Goal: Answer question/provide support

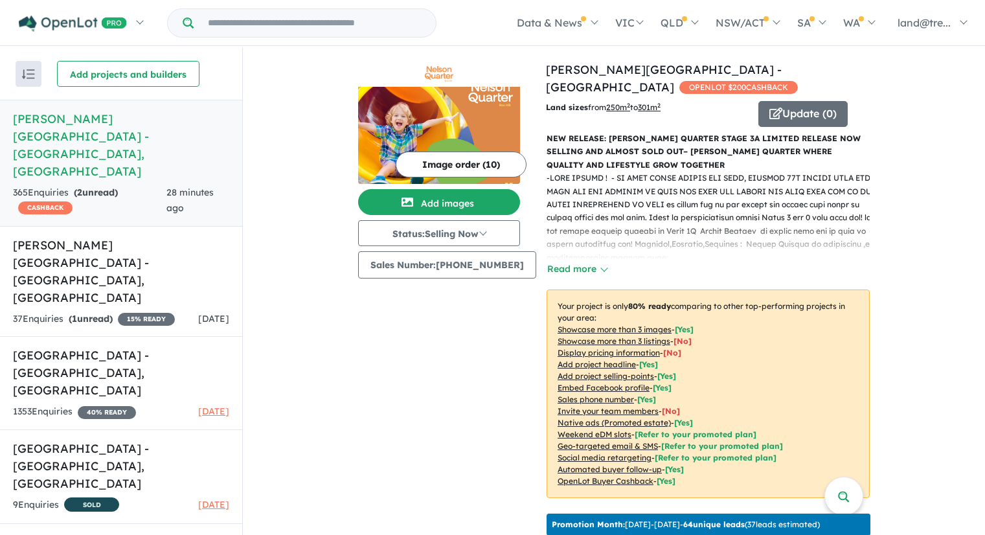
scroll to position [2, 0]
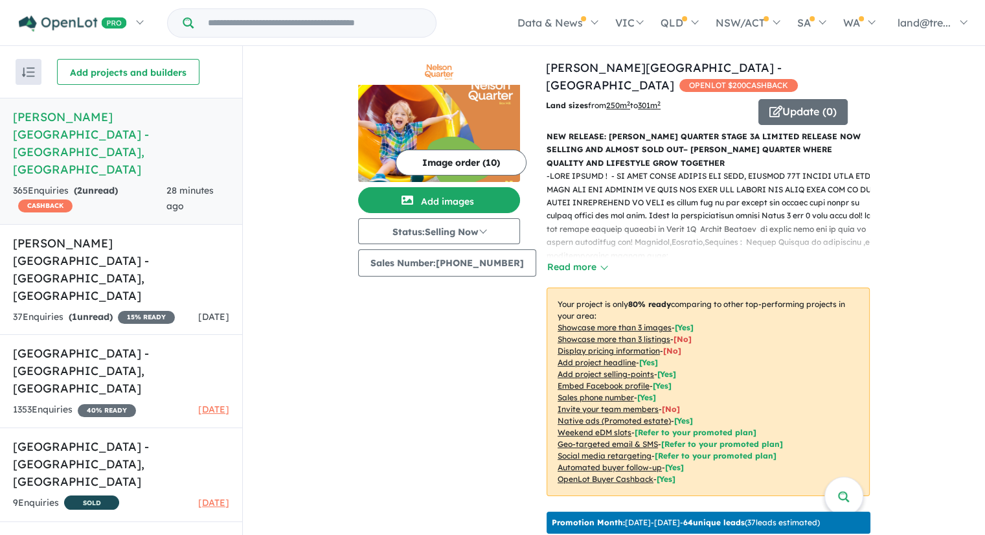
click at [80, 112] on h5 "[PERSON_NAME][GEOGRAPHIC_DATA] - [GEOGRAPHIC_DATA] , [GEOGRAPHIC_DATA]" at bounding box center [121, 143] width 216 height 70
click at [93, 185] on strong "( 2 unread)" at bounding box center [96, 191] width 44 height 12
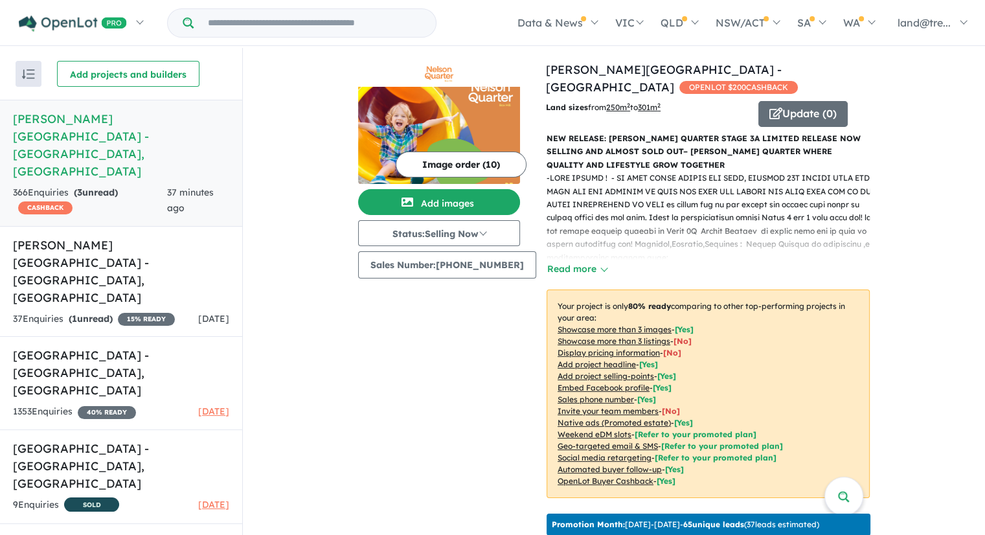
click at [62, 118] on h5 "Nelson Quarter Estate - Box Hill , NSW" at bounding box center [121, 145] width 216 height 70
click at [63, 119] on h5 "Nelson Quarter Estate - Box Hill , NSW" at bounding box center [121, 145] width 216 height 70
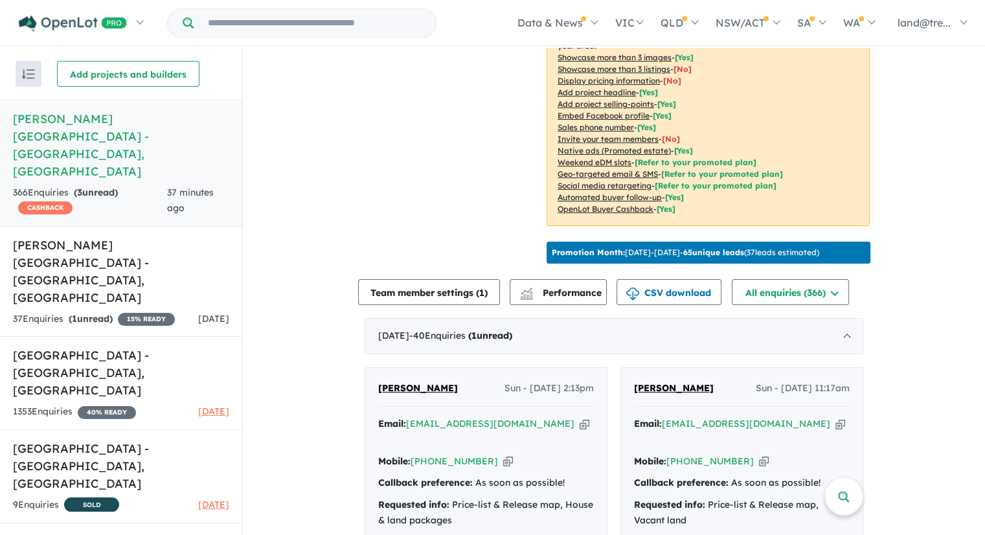
scroll to position [528, 0]
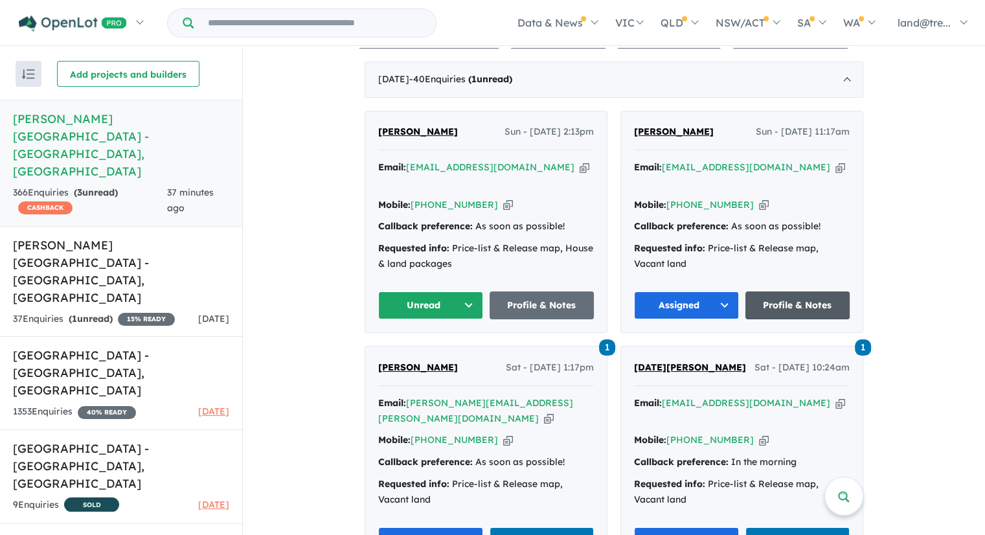
click at [798, 291] on link "Profile & Notes" at bounding box center [797, 305] width 105 height 28
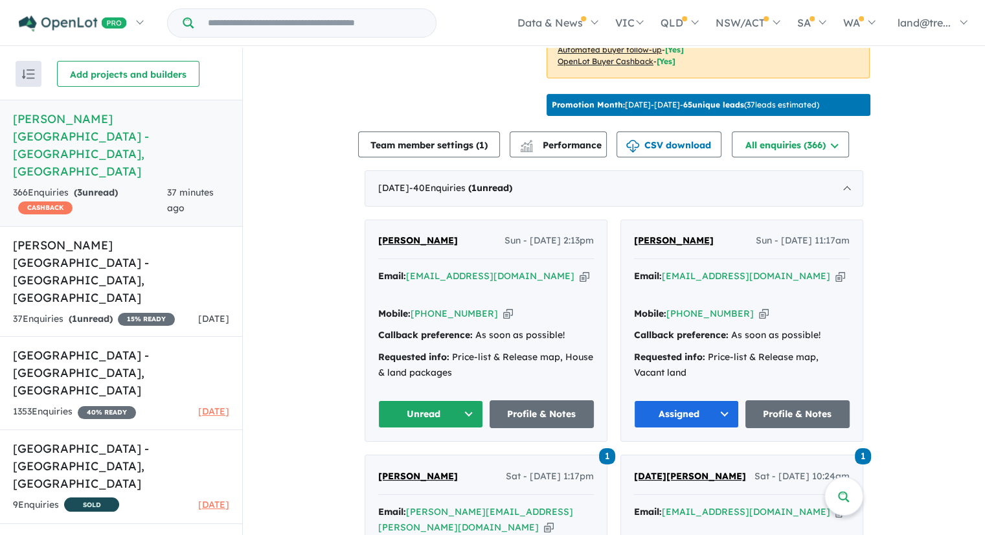
scroll to position [539, 0]
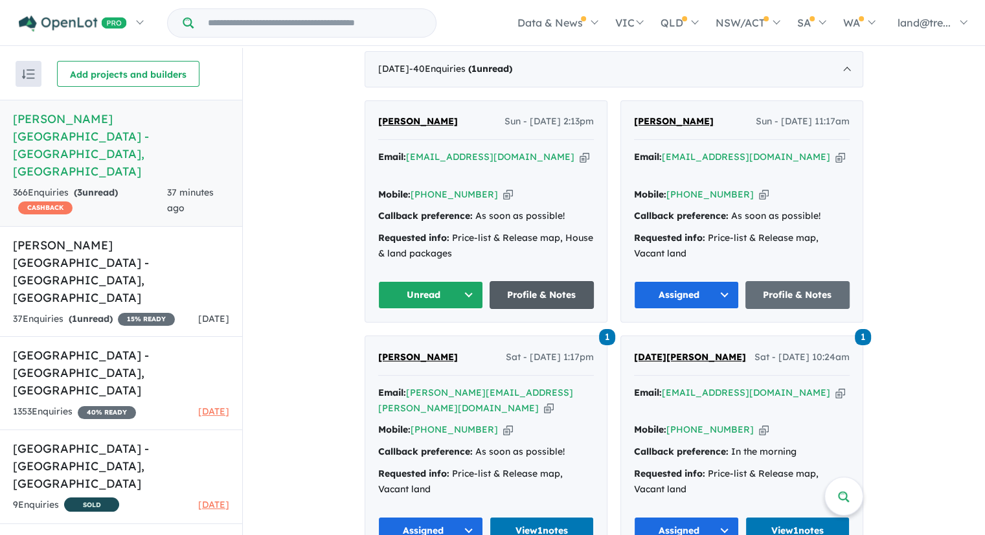
click at [550, 281] on link "Profile & Notes" at bounding box center [541, 295] width 105 height 28
click at [464, 281] on button "Unread" at bounding box center [430, 295] width 105 height 28
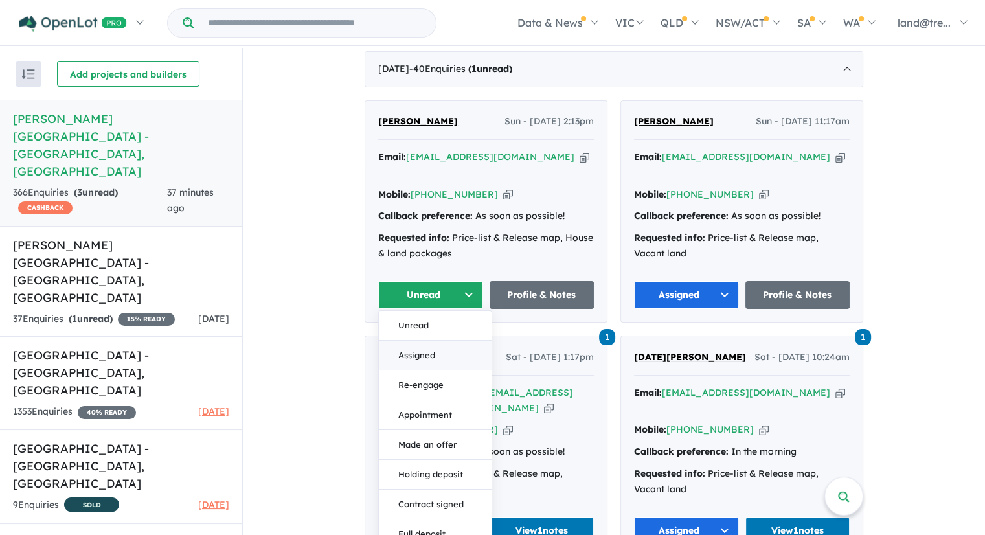
click at [444, 341] on button "Assigned" at bounding box center [435, 356] width 113 height 30
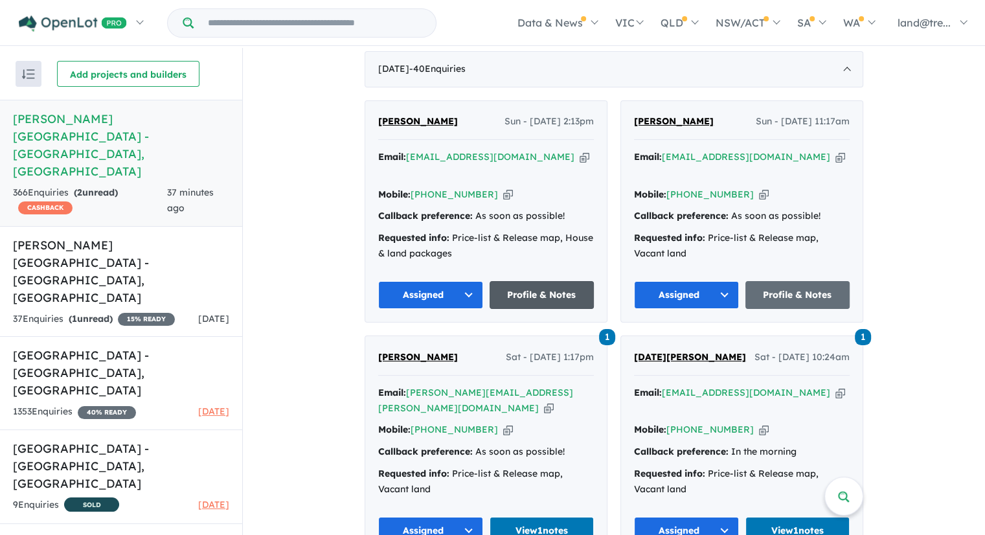
click at [540, 281] on link "Profile & Notes" at bounding box center [541, 295] width 105 height 28
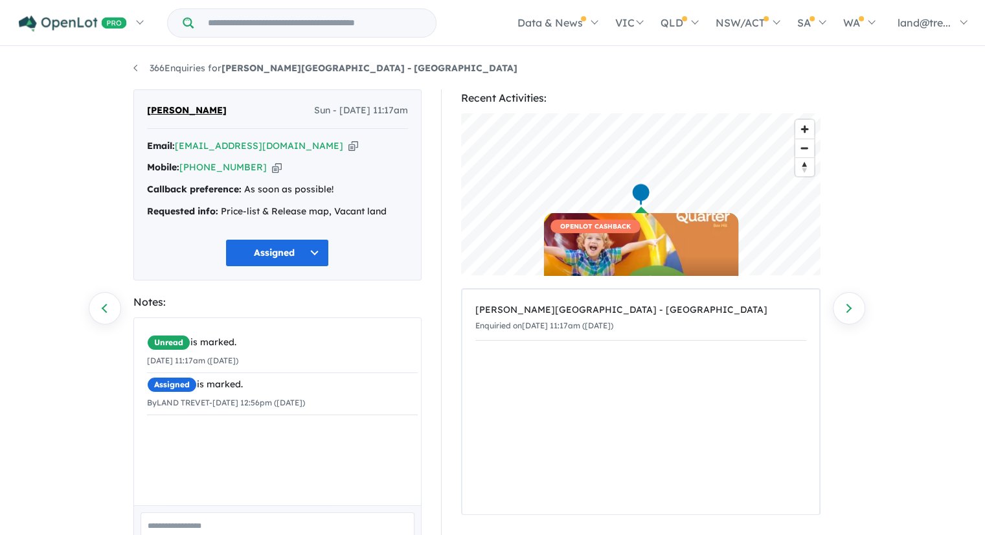
click at [220, 443] on div "Unread is marked. 14/09/2025 11:17am (Sunday) Assigned is marked. By LAND TREVE…" at bounding box center [282, 416] width 297 height 197
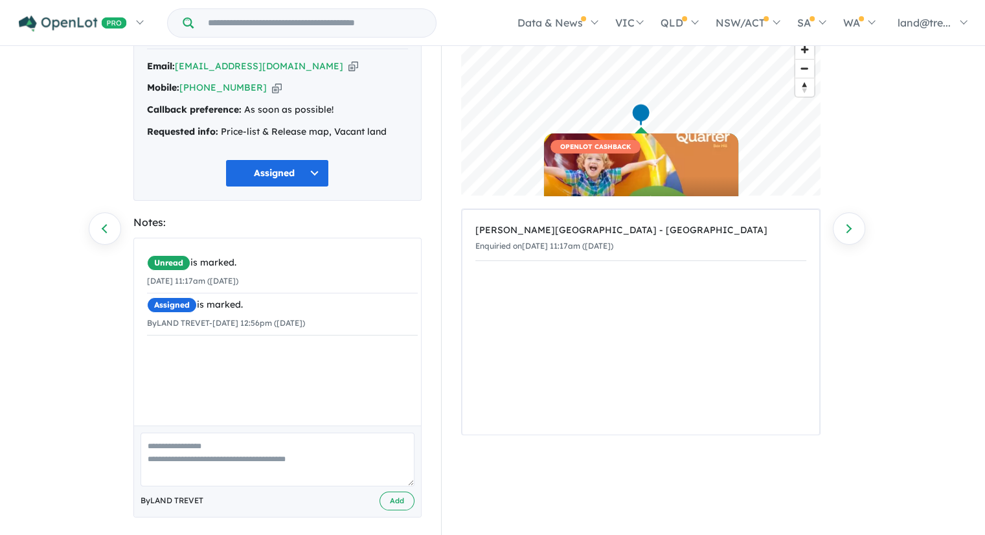
scroll to position [80, 0]
click at [214, 447] on textarea at bounding box center [277, 459] width 274 height 54
type textarea "*"
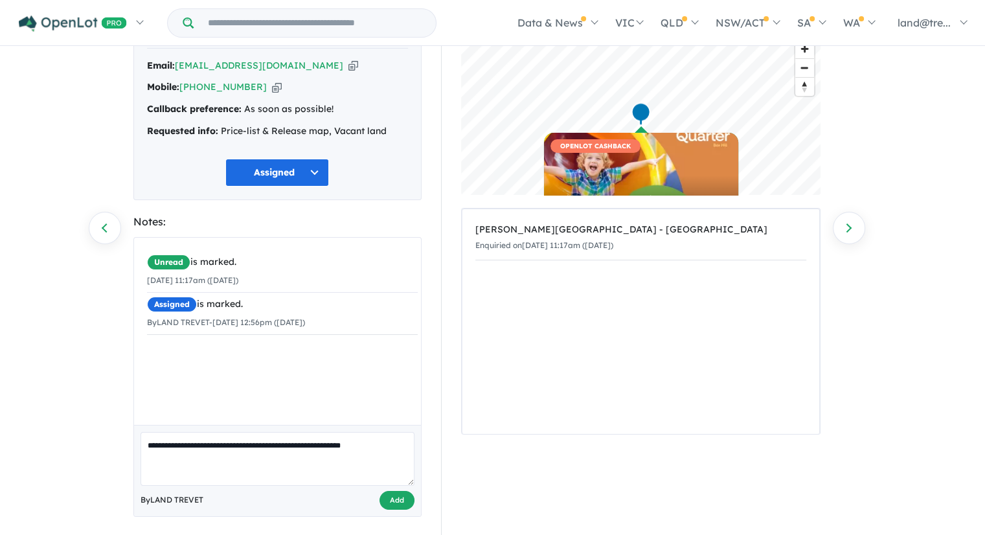
type textarea "**********"
click at [403, 500] on button "Add" at bounding box center [396, 500] width 35 height 19
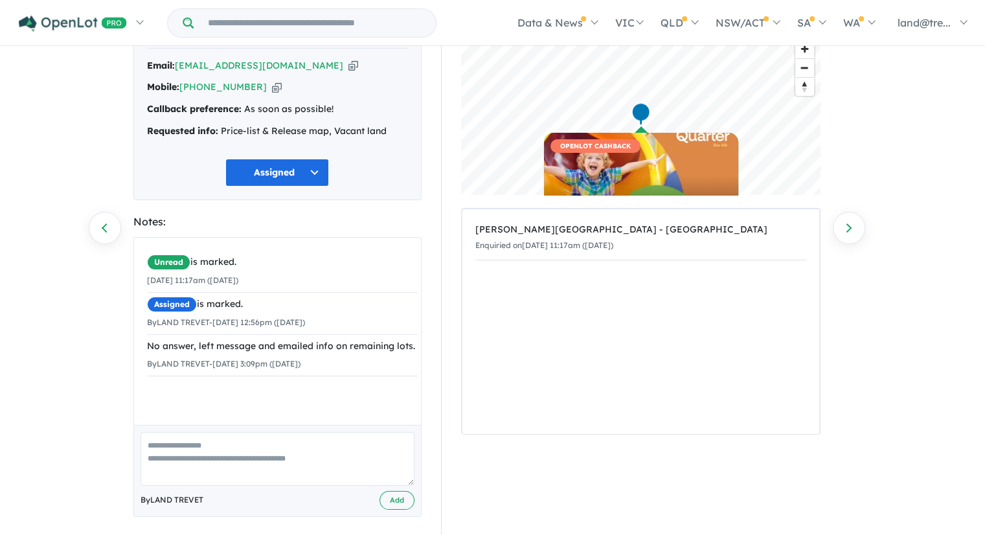
scroll to position [0, 0]
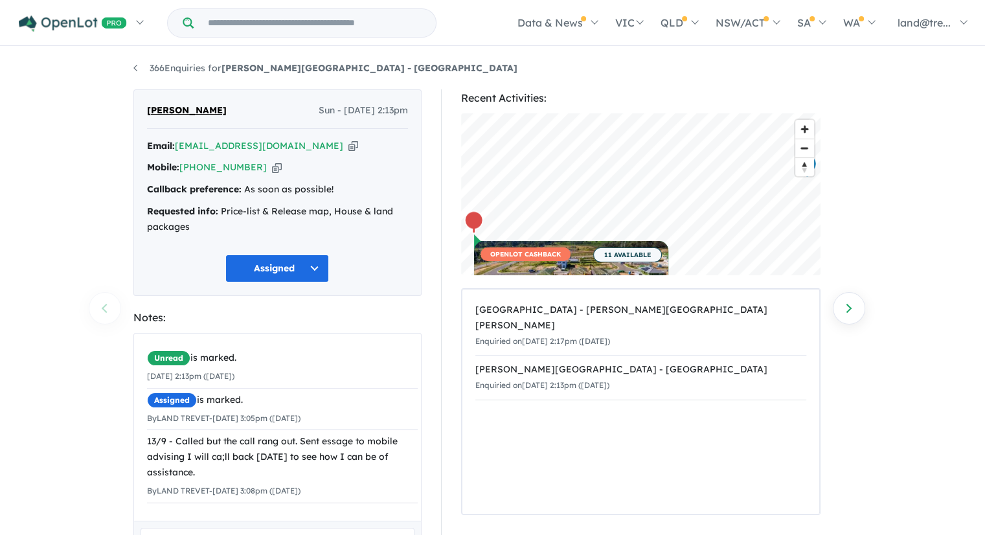
scroll to position [3, 0]
